Goal: Information Seeking & Learning: Learn about a topic

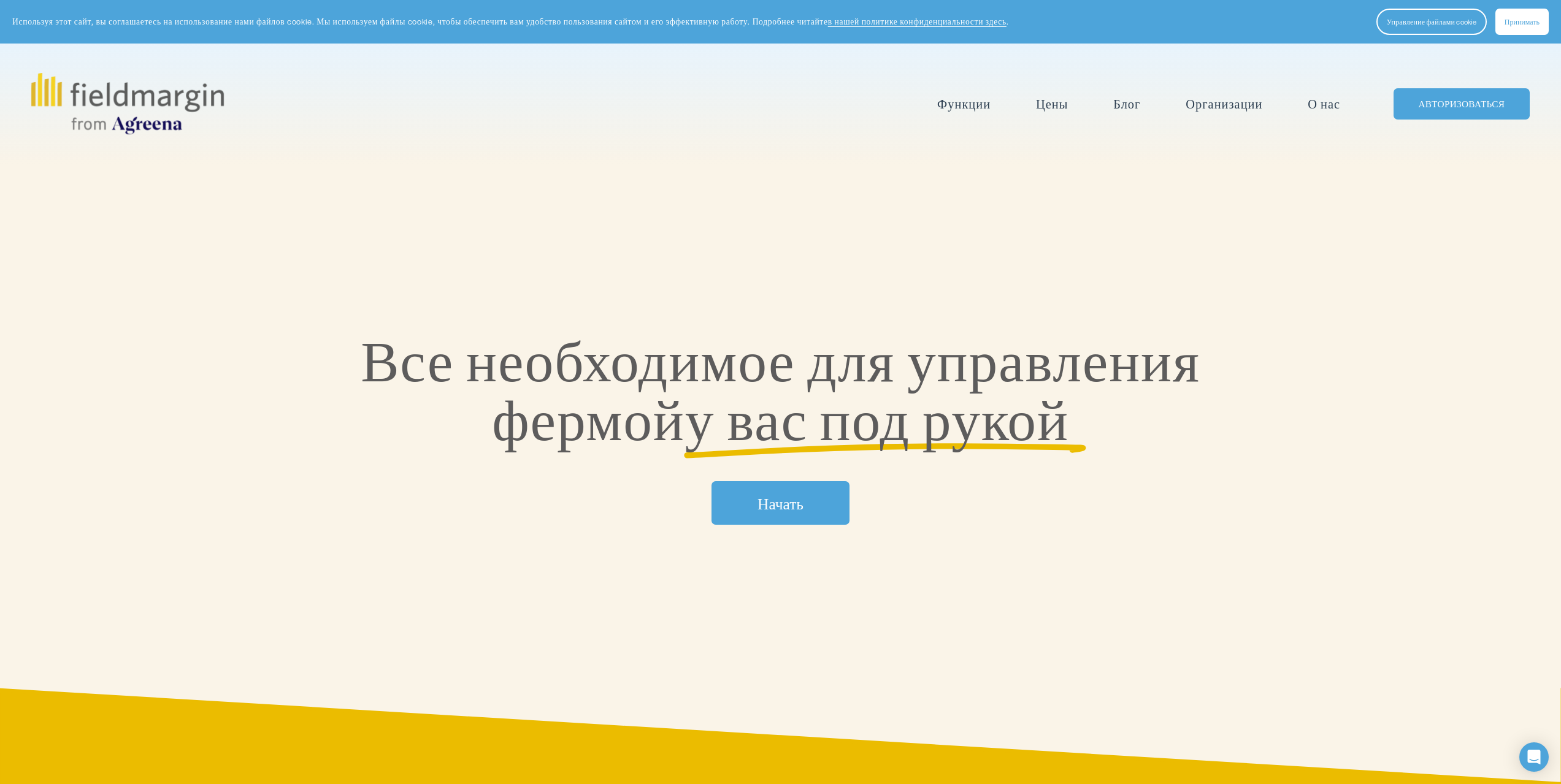
click at [1055, 108] on font "Цены" at bounding box center [1051, 104] width 32 height 17
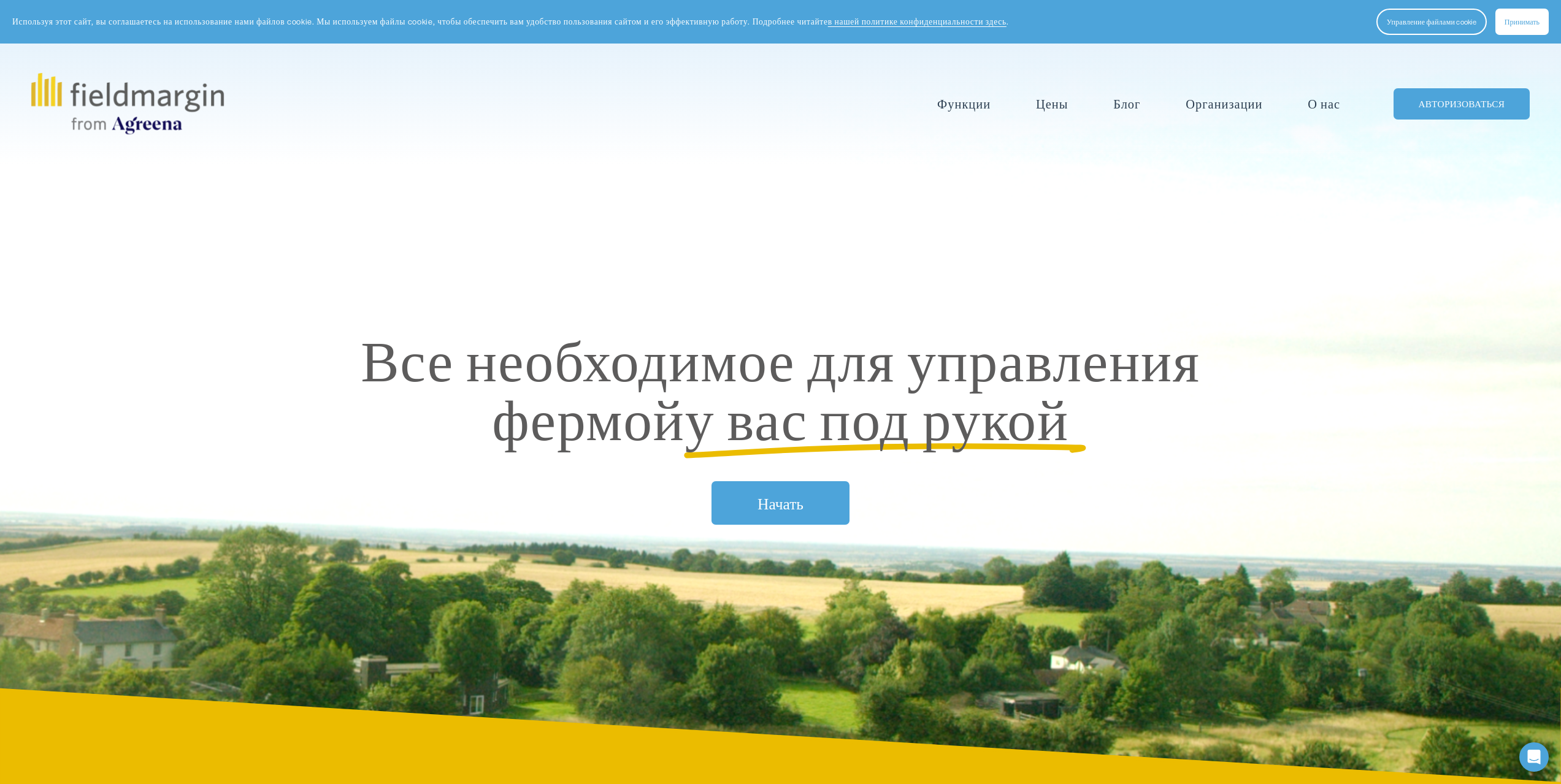
drag, startPoint x: 775, startPoint y: 507, endPoint x: 780, endPoint y: 499, distance: 9.4
click at [775, 507] on font "Начать" at bounding box center [780, 504] width 46 height 21
